Goal: Transaction & Acquisition: Obtain resource

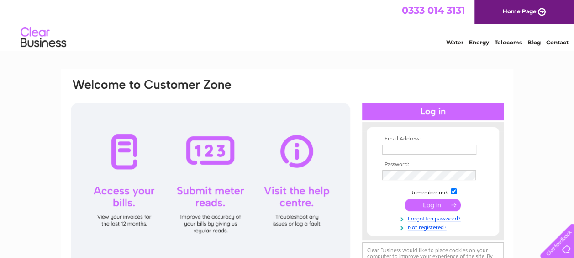
type input "accountsapinvoices@mizuno.co.uk"
click at [433, 205] on input "submit" at bounding box center [433, 204] width 56 height 13
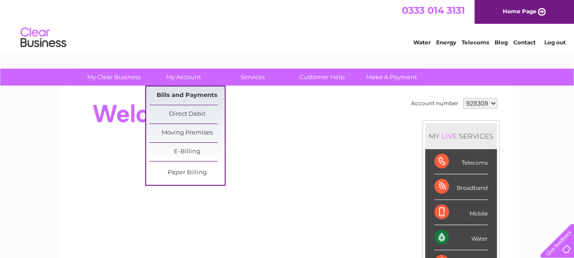
click at [186, 91] on link "Bills and Payments" at bounding box center [186, 95] width 75 height 18
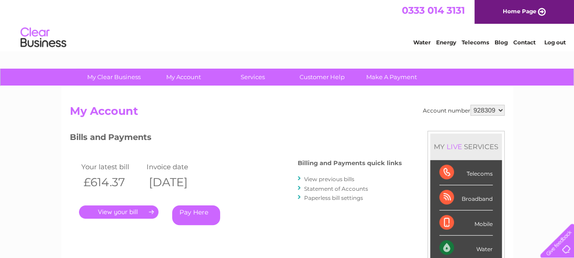
click at [115, 214] on link "." at bounding box center [118, 211] width 79 height 13
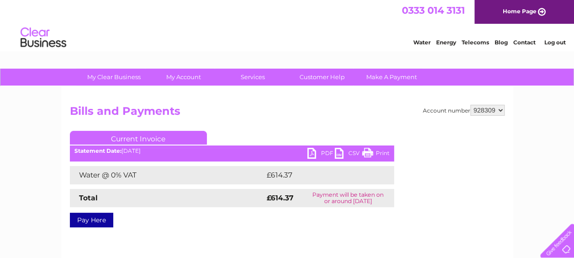
click at [310, 151] on link "PDF" at bounding box center [320, 154] width 27 height 13
click at [313, 153] on link "PDF" at bounding box center [320, 154] width 27 height 13
click at [136, 53] on html "0333 014 3131 Home Page Water Energy Telecoms Blog Contact Log out" at bounding box center [287, 26] width 574 height 53
